Goal: Task Accomplishment & Management: Manage account settings

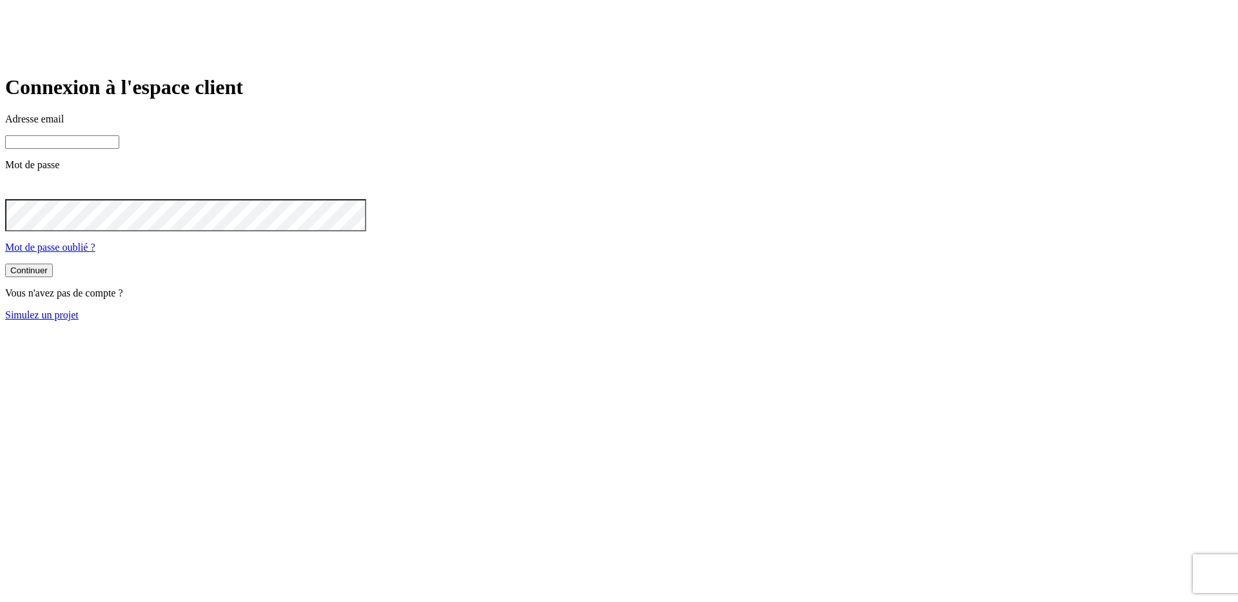
click at [119, 149] on input at bounding box center [62, 142] width 114 height 14
click at [474, 139] on div "Connexion à l'espace client Adresse email [PERSON_NAME][EMAIL_ADDRESS][DOMAIN_N…" at bounding box center [618, 163] width 1227 height 177
click at [119, 149] on input "[EMAIL_ADDRESS][DOMAIN_NAME]" at bounding box center [62, 142] width 114 height 14
drag, startPoint x: 583, startPoint y: 184, endPoint x: 300, endPoint y: 175, distance: 282.4
click at [409, 174] on main "Connexion à l'espace client Adresse email [PERSON_NAME][EMAIL_ADDRESS][DOMAIN_N…" at bounding box center [618, 197] width 1227 height 245
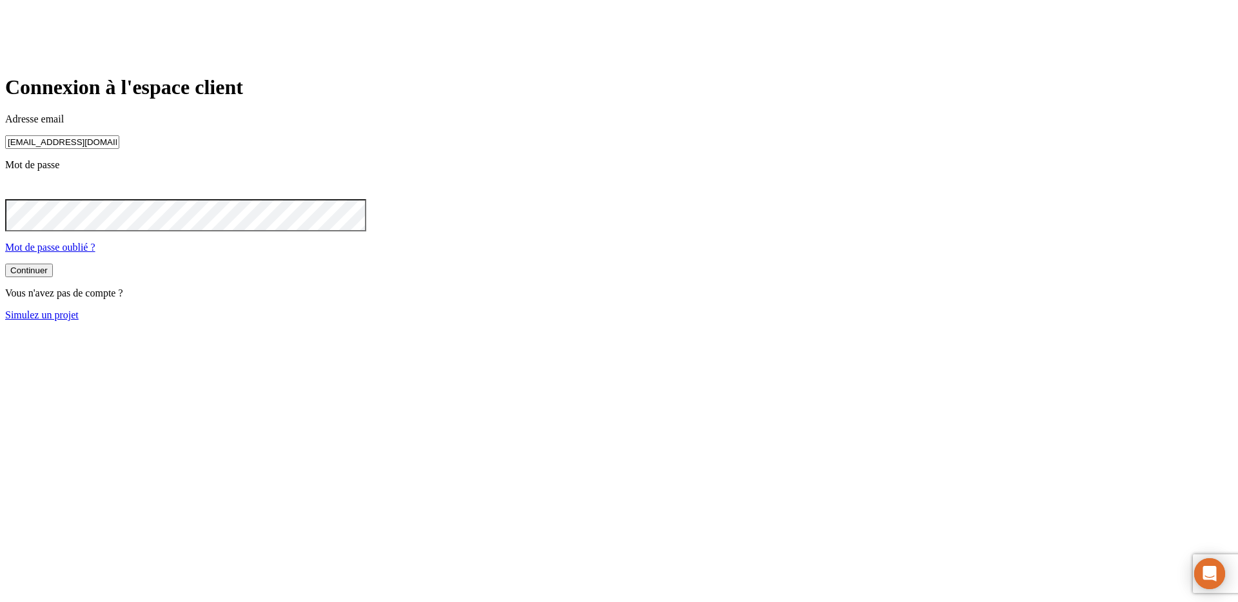
paste input "[PERSON_NAME][DOMAIN_NAME]+349"
type input "[PERSON_NAME][DOMAIN_NAME][EMAIL_ADDRESS][DOMAIN_NAME]"
click at [359, 219] on main "Connexion à l'espace client Adresse email [PERSON_NAME][DOMAIN_NAME][EMAIL_ADDR…" at bounding box center [618, 197] width 1227 height 245
click at [469, 311] on form "Connexion à l'espace client Adresse email [PERSON_NAME][DOMAIN_NAME][EMAIL_ADDR…" at bounding box center [618, 198] width 1227 height 246
click at [53, 277] on button "Continuer" at bounding box center [29, 271] width 48 height 14
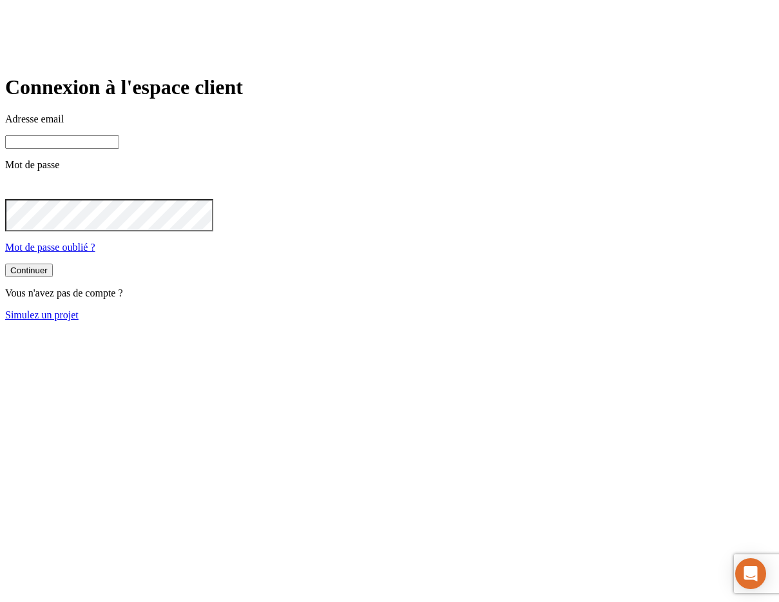
type input "[EMAIL_ADDRESS][DOMAIN_NAME]"
click at [119, 149] on input "[EMAIL_ADDRESS][DOMAIN_NAME]" at bounding box center [62, 142] width 114 height 14
drag, startPoint x: 415, startPoint y: 178, endPoint x: 166, endPoint y: 135, distance: 252.4
click at [180, 135] on main "Connexion à l'espace client Adresse email [PERSON_NAME][EMAIL_ADDRESS][DOMAIN_N…" at bounding box center [389, 197] width 769 height 245
paste input "[PERSON_NAME][DOMAIN_NAME][EMAIL_ADDRESS][DOMAIN_NAME]"
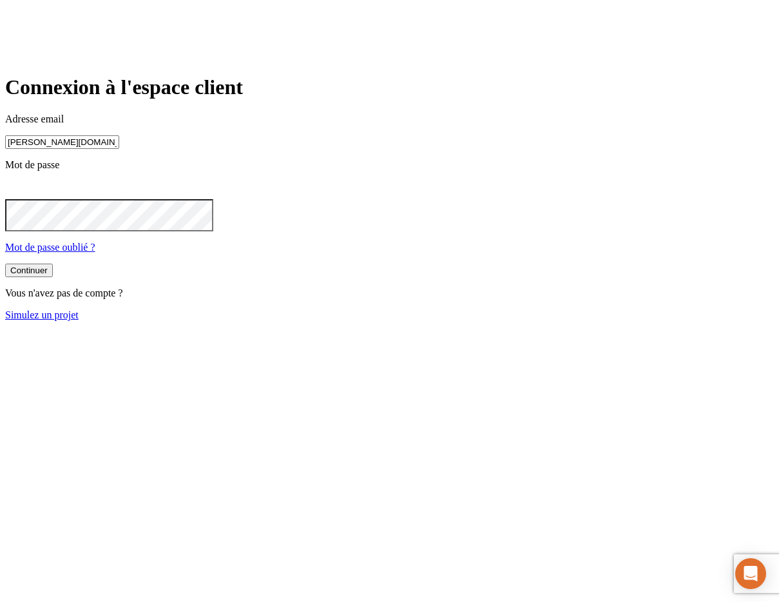
type input "[PERSON_NAME][DOMAIN_NAME][EMAIL_ADDRESS][DOMAIN_NAME]"
click at [188, 211] on main "Connexion à l'espace client Adresse email [PERSON_NAME][DOMAIN_NAME][EMAIL_ADDR…" at bounding box center [389, 197] width 769 height 245
click at [5, 265] on button "Continuer" at bounding box center [29, 272] width 48 height 14
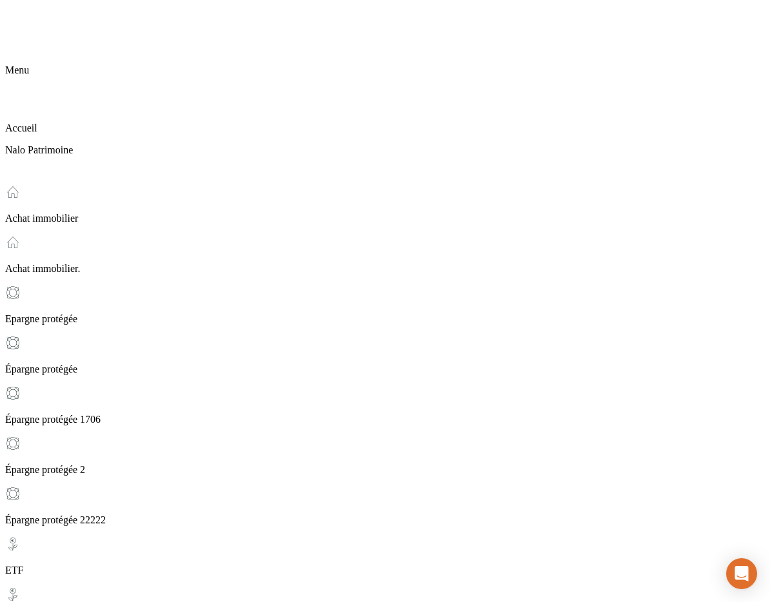
drag, startPoint x: 400, startPoint y: 136, endPoint x: 466, endPoint y: 139, distance: 65.8
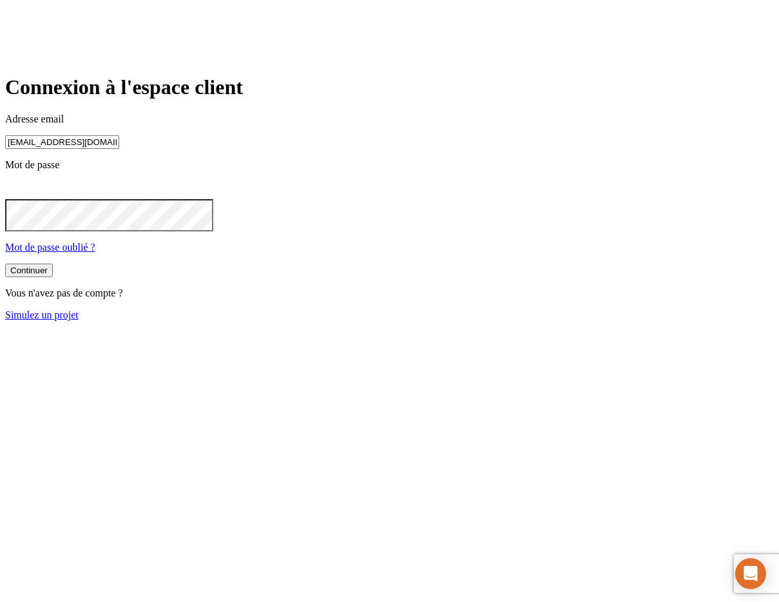
click at [119, 149] on input "[EMAIL_ADDRESS][DOMAIN_NAME]" at bounding box center [62, 142] width 114 height 14
drag, startPoint x: 428, startPoint y: 188, endPoint x: 195, endPoint y: 157, distance: 235.4
click at [233, 162] on main "Connexion à l'espace client Adresse email [PERSON_NAME][EMAIL_ADDRESS][DOMAIN_N…" at bounding box center [389, 197] width 769 height 245
paste input "[PERSON_NAME][DOMAIN_NAME]+349"
type input "[PERSON_NAME][DOMAIN_NAME][EMAIL_ADDRESS][DOMAIN_NAME]"
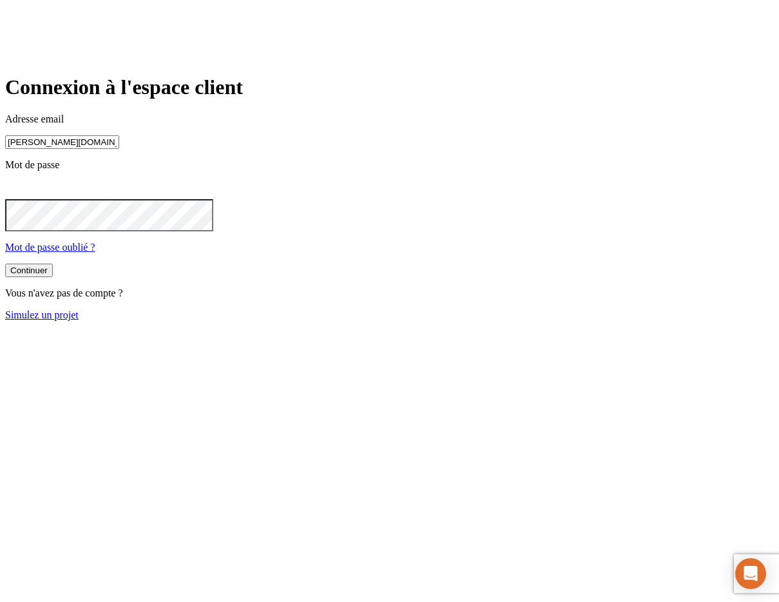
click at [420, 171] on p "Mot de passe" at bounding box center [389, 165] width 769 height 12
drag, startPoint x: 417, startPoint y: 180, endPoint x: 233, endPoint y: 175, distance: 183.8
click at [233, 175] on main "Connexion à l'espace client Adresse email [PERSON_NAME][DOMAIN_NAME][EMAIL_ADDR…" at bounding box center [389, 197] width 769 height 245
click at [48, 275] on div "Continuer" at bounding box center [28, 271] width 37 height 10
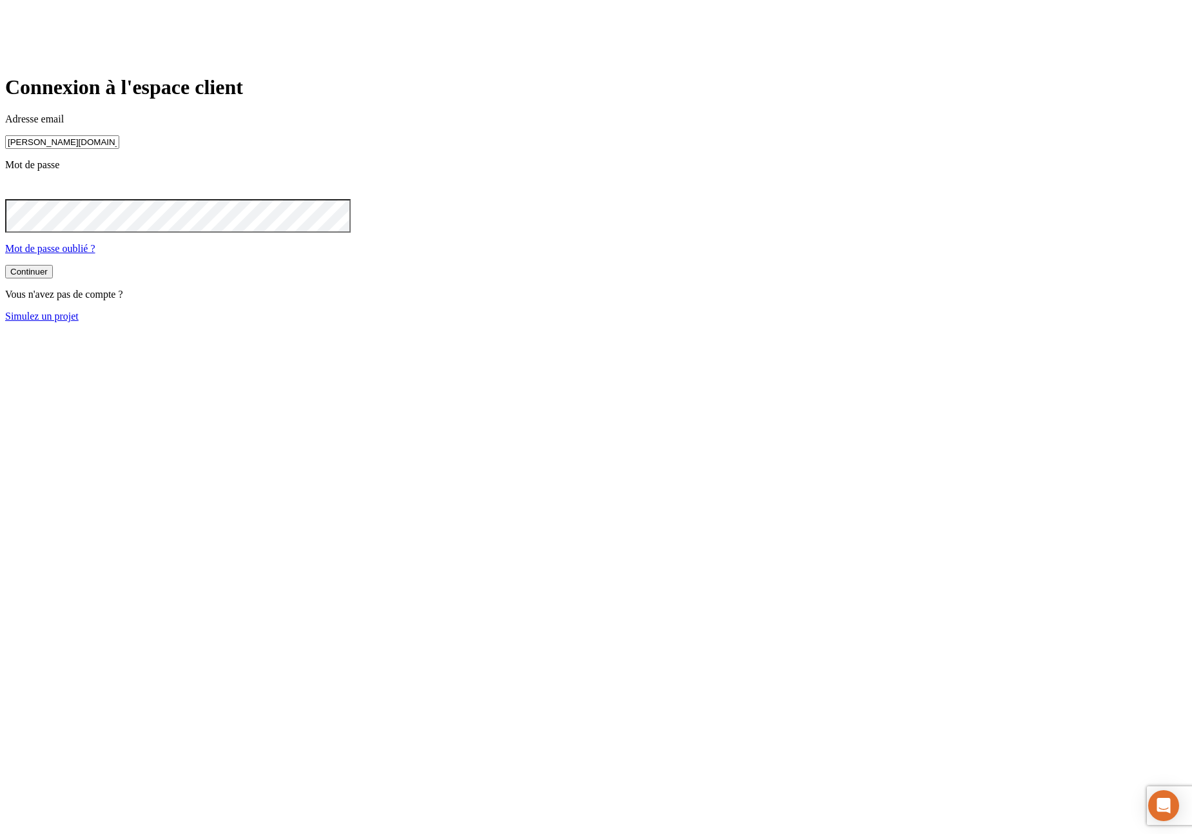
click at [5, 265] on button "Continuer" at bounding box center [29, 272] width 48 height 14
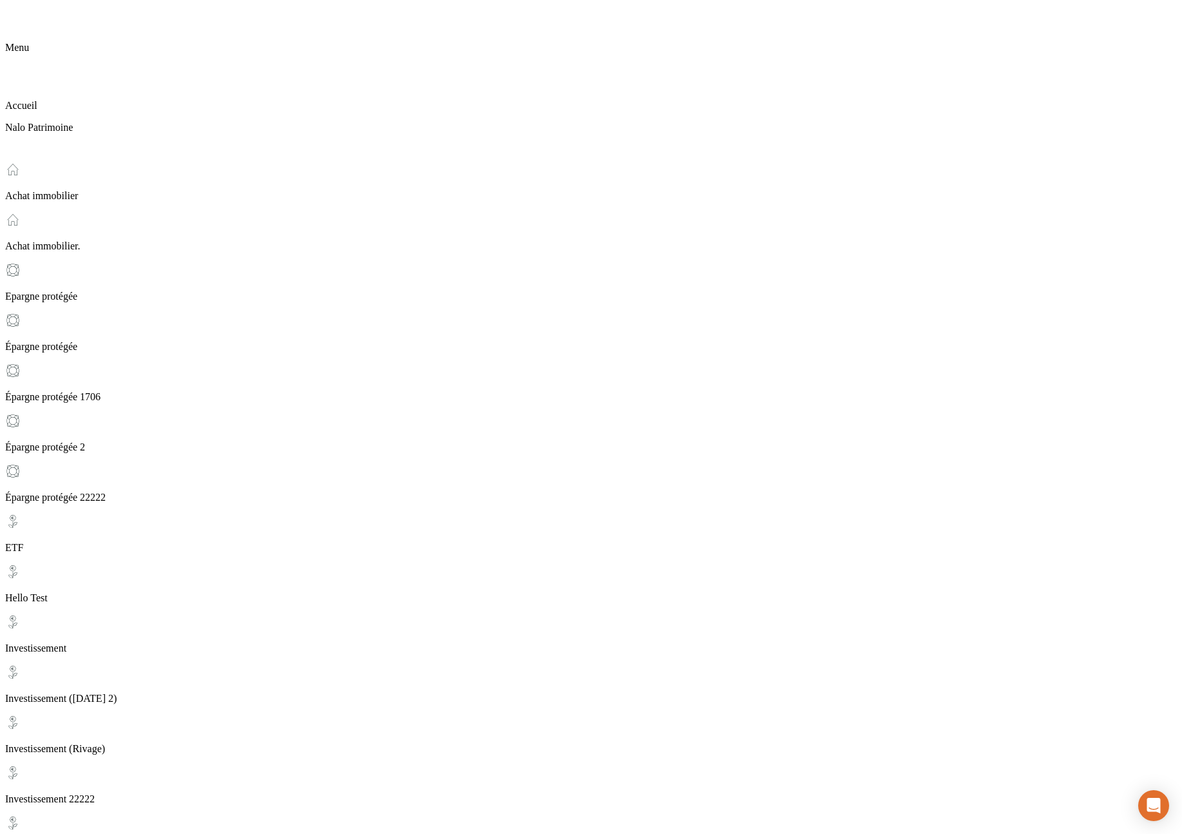
scroll to position [24, 0]
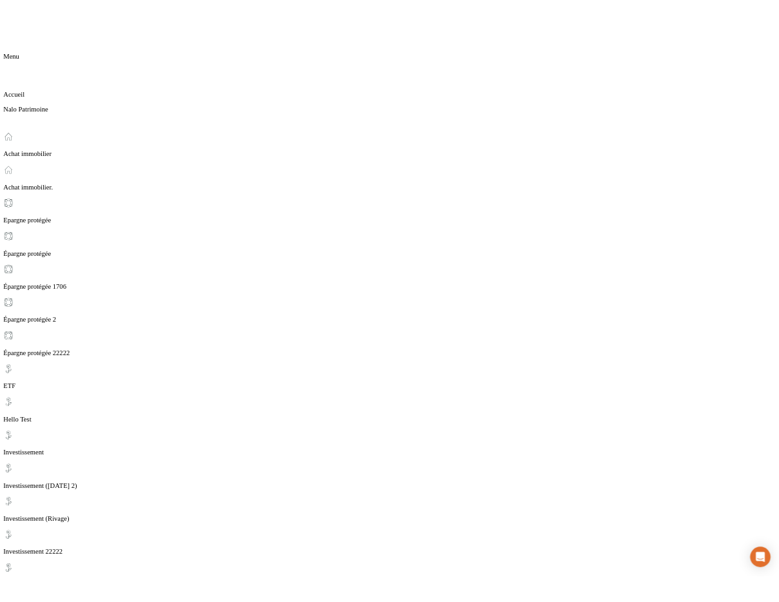
scroll to position [0, 0]
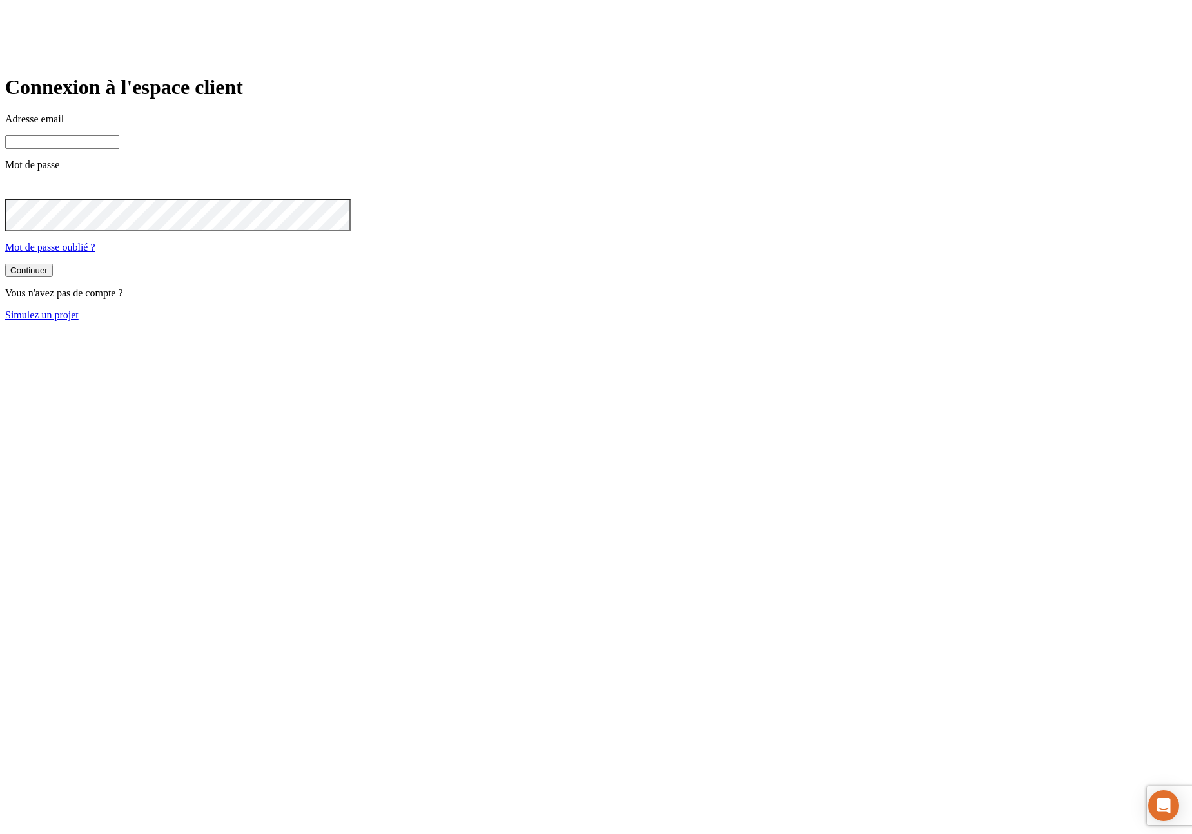
type input "[EMAIL_ADDRESS][DOMAIN_NAME]"
